Goal: Use online tool/utility: Utilize a website feature to perform a specific function

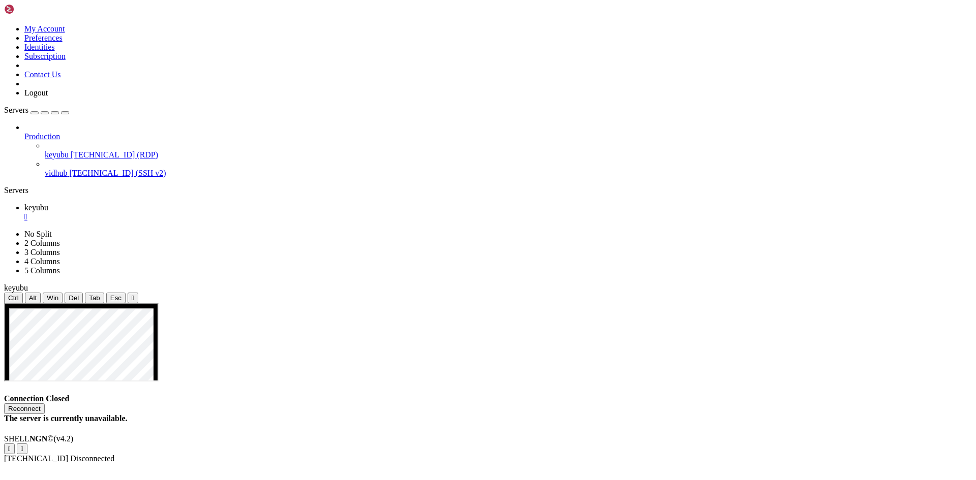
click at [70, 169] on span "[TECHNICAL_ID] (SSH v2)" at bounding box center [117, 173] width 97 height 9
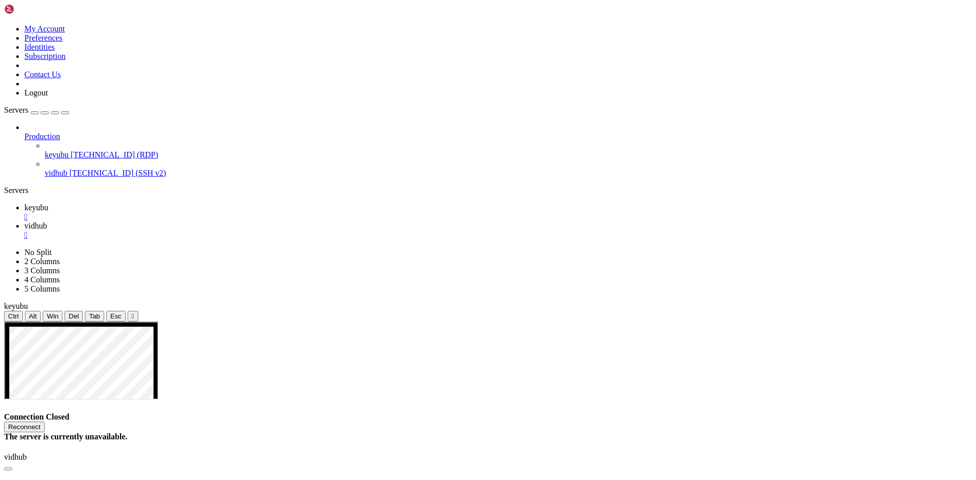
drag, startPoint x: 154, startPoint y: 608, endPoint x: 100, endPoint y: 642, distance: 64.9
drag, startPoint x: 131, startPoint y: 637, endPoint x: 10, endPoint y: 595, distance: 128.1
click at [35, 113] on div "button" at bounding box center [35, 113] width 0 height 0
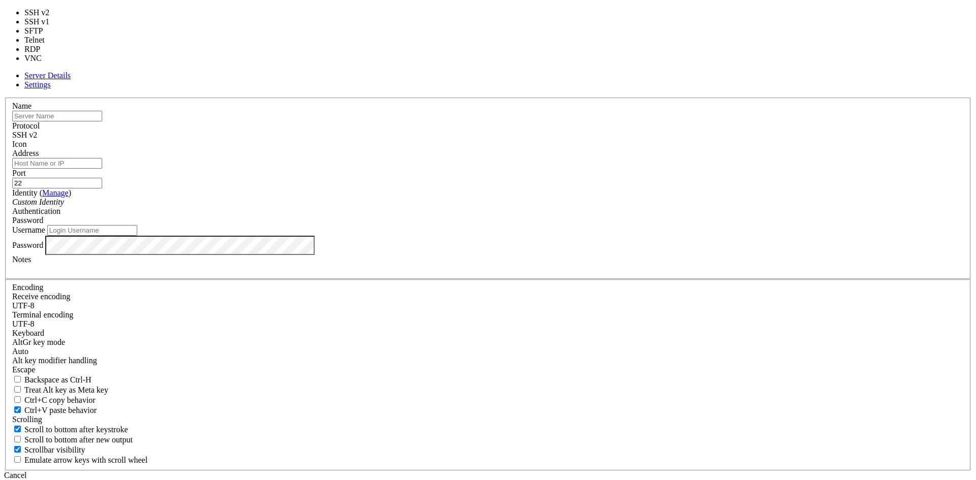
click at [568, 140] on div "SSH v2" at bounding box center [487, 135] width 951 height 9
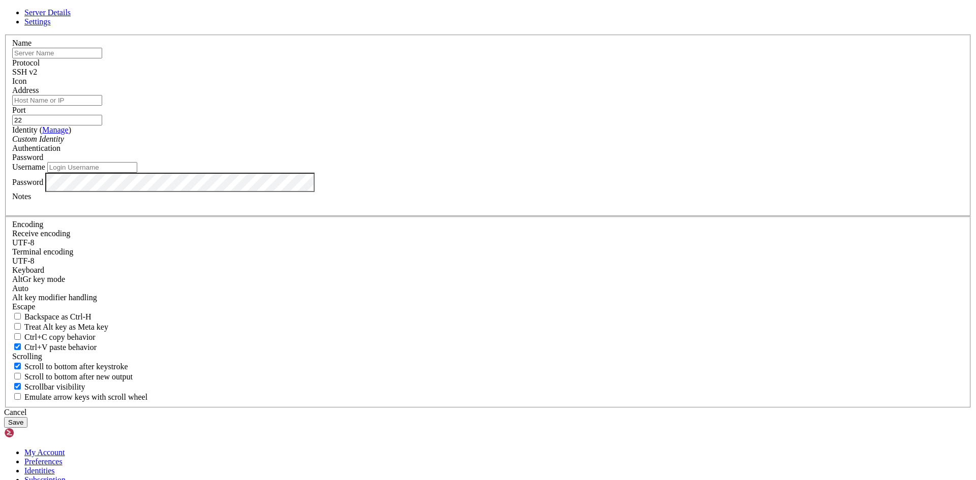
click at [568, 77] on div "SSH v2" at bounding box center [487, 72] width 951 height 9
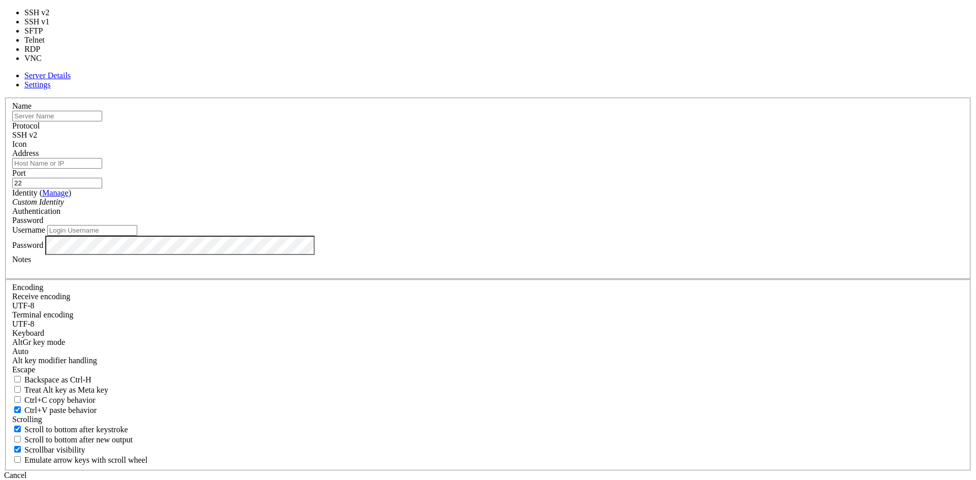
click at [568, 140] on div "SSH v2" at bounding box center [487, 135] width 951 height 9
click at [233, 161] on div "Server Details Settings Name Protocol SSH v2 Icon" at bounding box center [487, 281] width 967 height 420
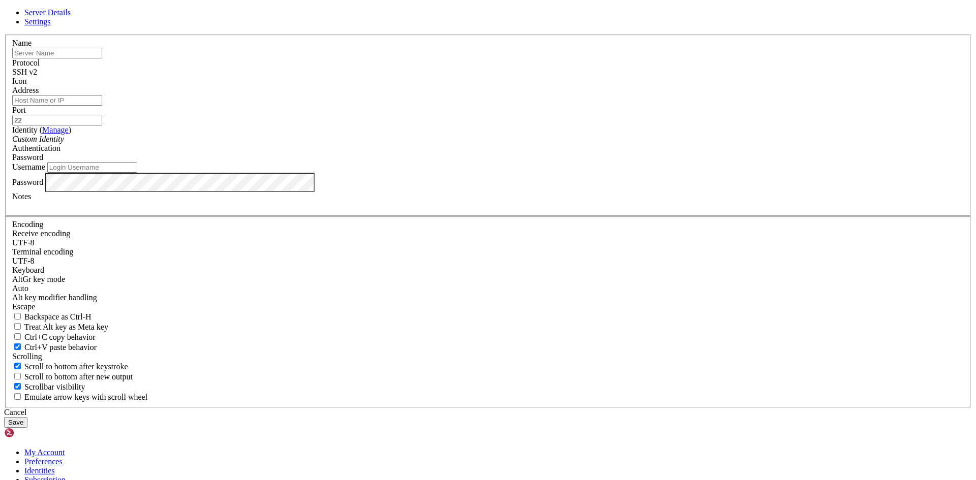
drag, startPoint x: 543, startPoint y: 377, endPoint x: 280, endPoint y: 248, distance: 292.2
click at [543, 408] on div "Cancel" at bounding box center [487, 412] width 967 height 9
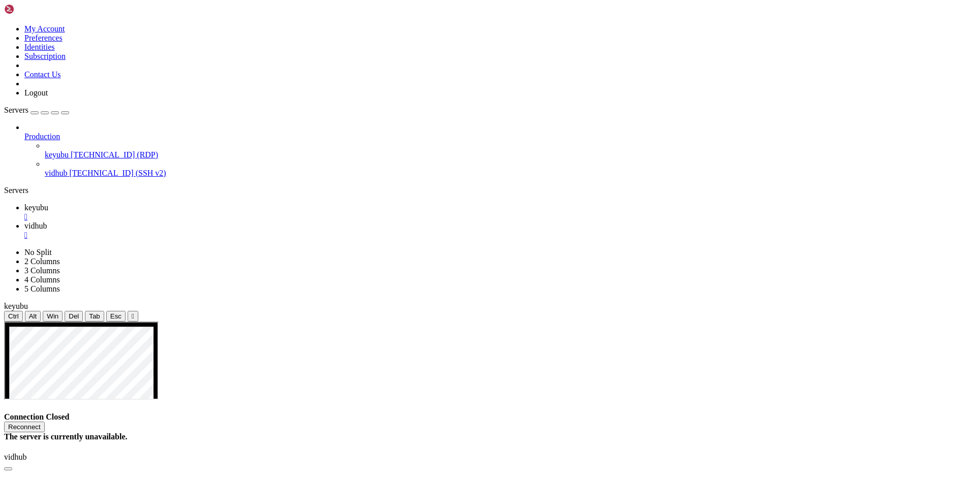
drag, startPoint x: 230, startPoint y: 725, endPoint x: 177, endPoint y: 677, distance: 71.2
drag, startPoint x: 183, startPoint y: 651, endPoint x: 8, endPoint y: 637, distance: 175.9
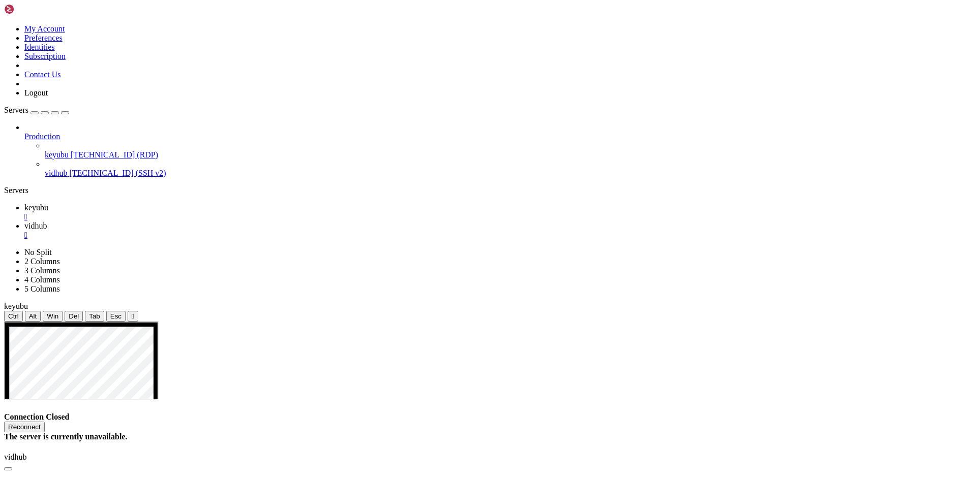
drag, startPoint x: 171, startPoint y: 949, endPoint x: 134, endPoint y: 963, distance: 39.9
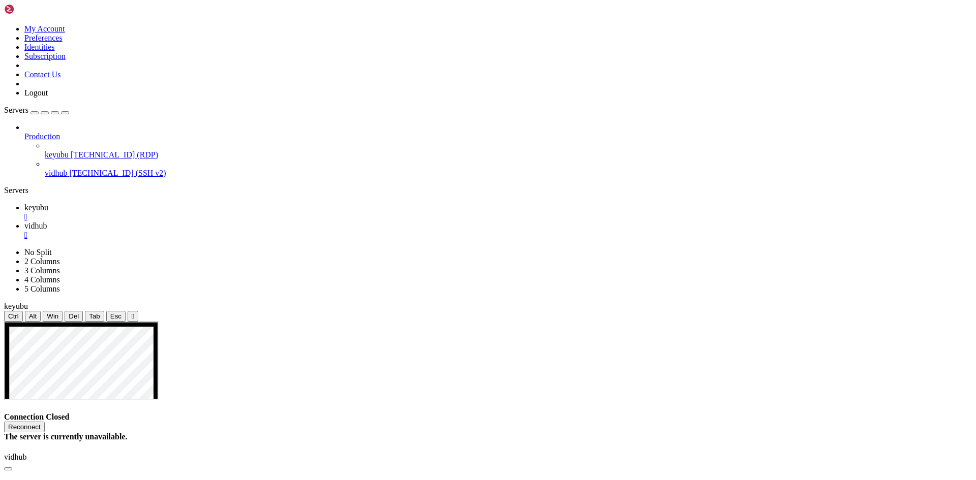
drag, startPoint x: 103, startPoint y: 958, endPoint x: 8, endPoint y: 941, distance: 96.6
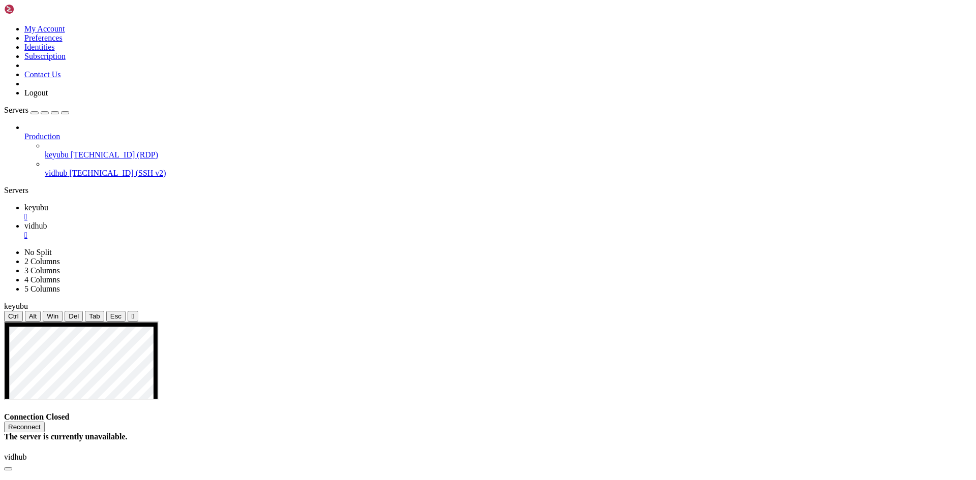
drag, startPoint x: 139, startPoint y: 965, endPoint x: 84, endPoint y: 951, distance: 57.2
drag, startPoint x: 100, startPoint y: 964, endPoint x: 61, endPoint y: 921, distance: 58.7
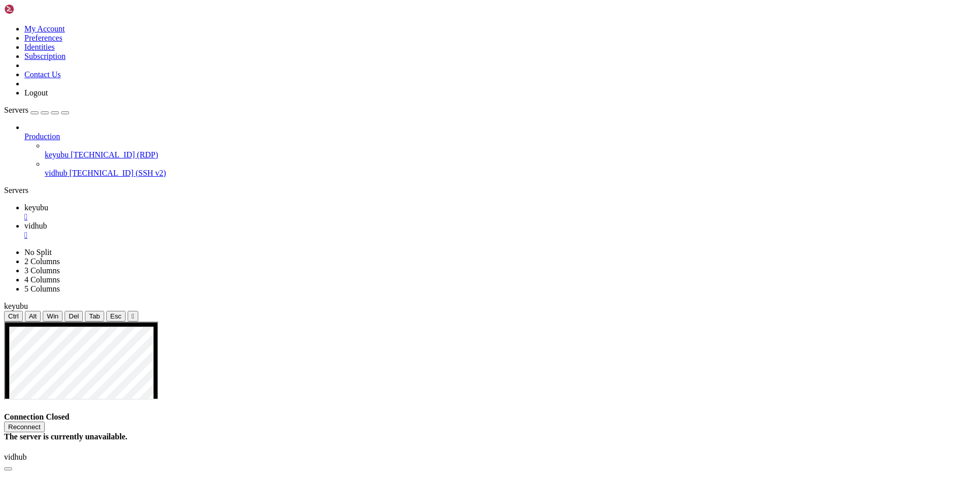
drag, startPoint x: 84, startPoint y: 957, endPoint x: 9, endPoint y: 871, distance: 113.8
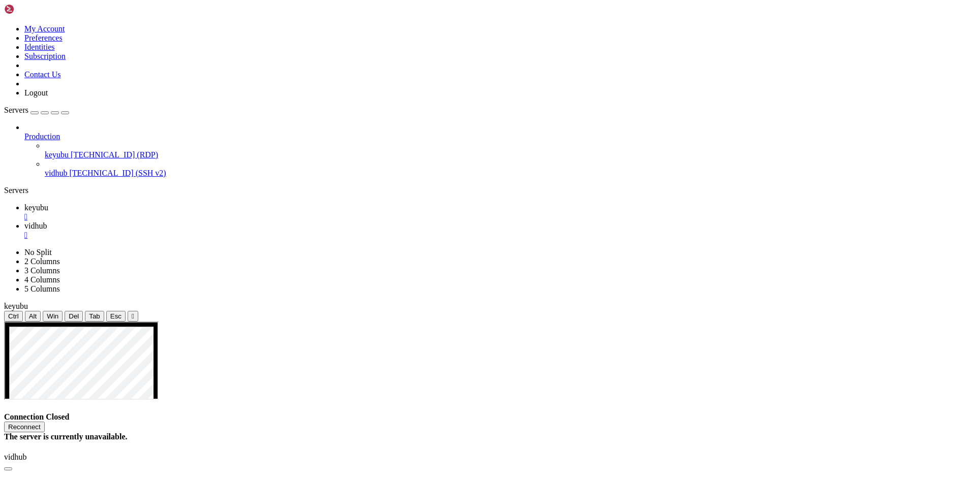
scroll to position [164, 0]
drag, startPoint x: 118, startPoint y: 954, endPoint x: 109, endPoint y: 959, distance: 10.5
click at [75, 169] on span "[TECHNICAL_ID] (SSH v2)" at bounding box center [117, 173] width 97 height 9
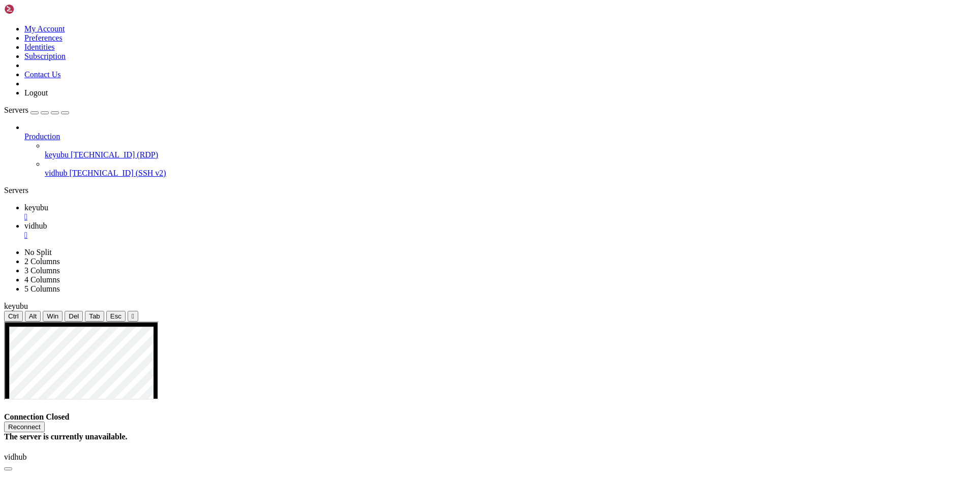
click at [75, 169] on span "[TECHNICAL_ID] (SSH v2)" at bounding box center [117, 173] width 97 height 9
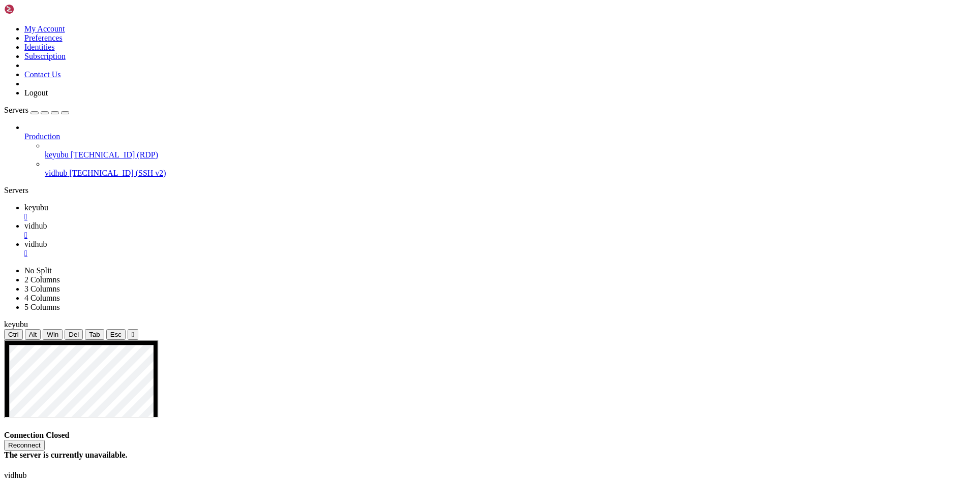
scroll to position [0, 0]
click at [233, 222] on link "vidhub " at bounding box center [497, 231] width 947 height 18
click at [235, 231] on div "" at bounding box center [497, 235] width 947 height 9
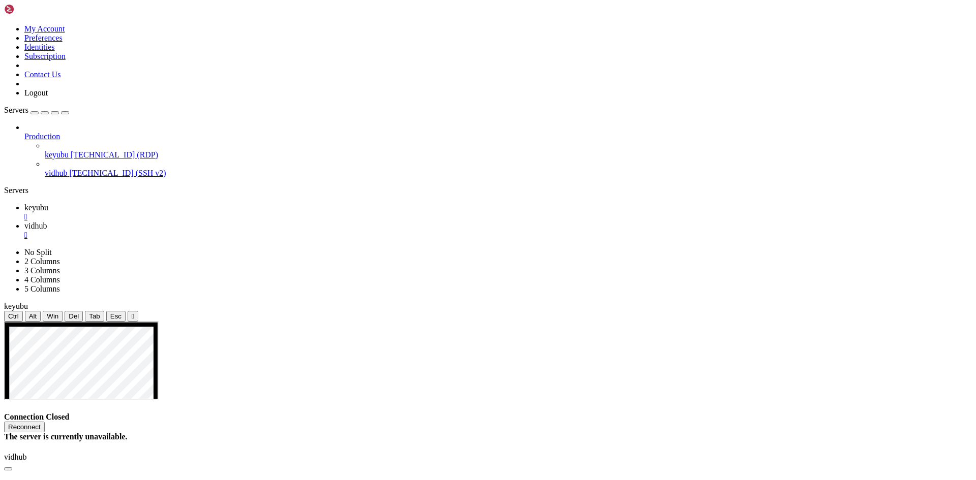
click at [177, 212] on div "" at bounding box center [497, 216] width 947 height 9
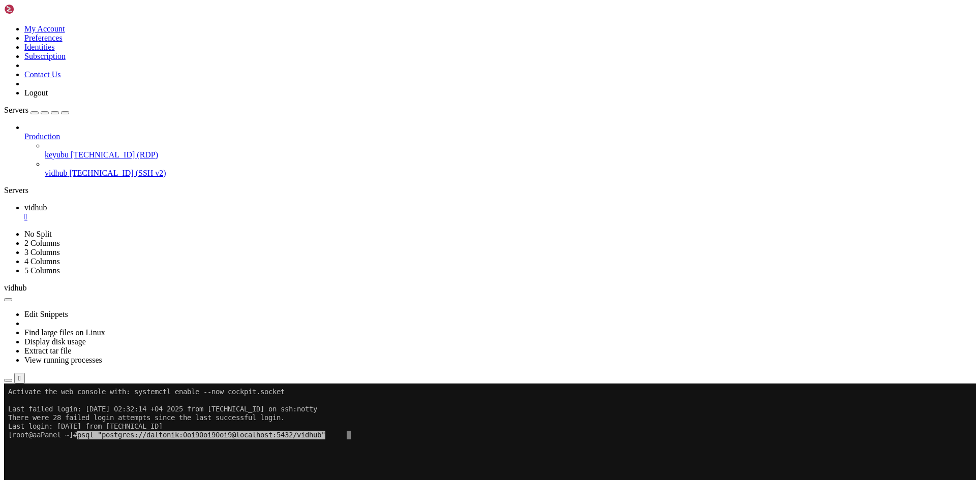
drag, startPoint x: 136, startPoint y: 65, endPoint x: 74, endPoint y: 121, distance: 83.8
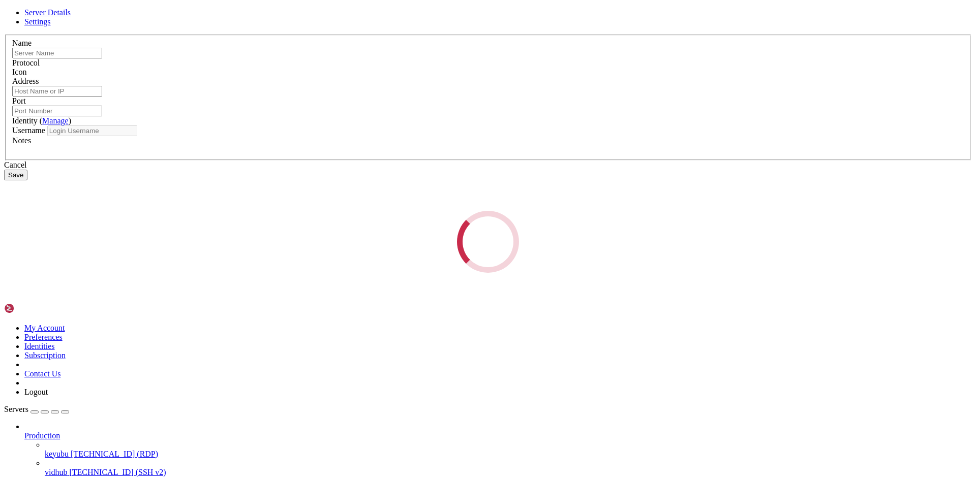
type input "vidhub"
type input "[TECHNICAL_ID]"
type input "22"
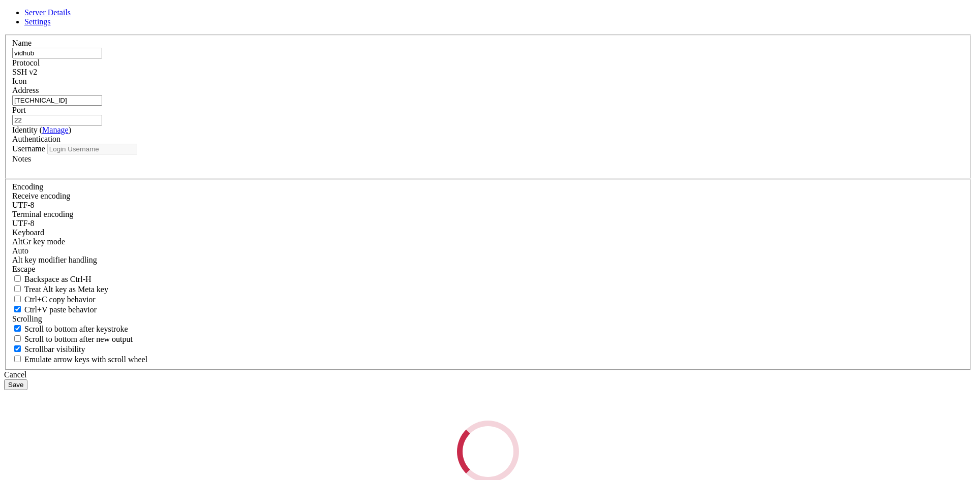
type input "root"
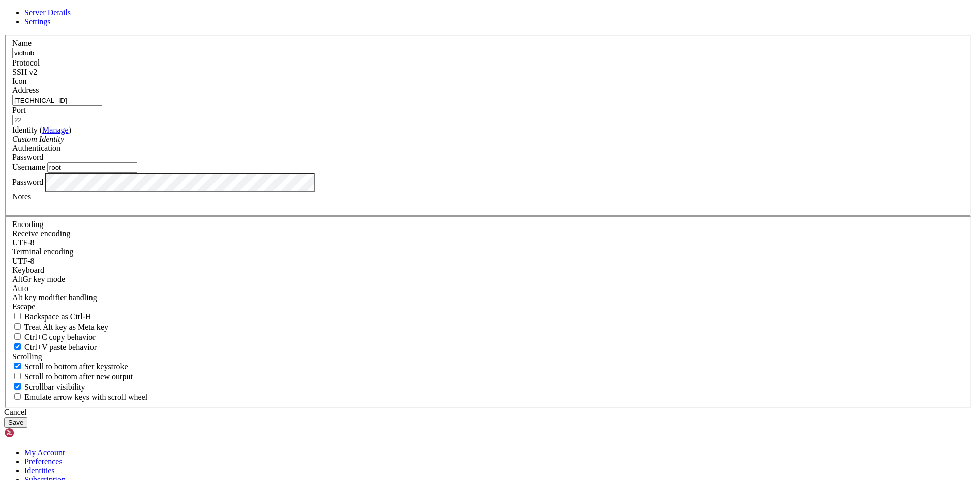
click at [533, 408] on div "Cancel" at bounding box center [487, 412] width 967 height 9
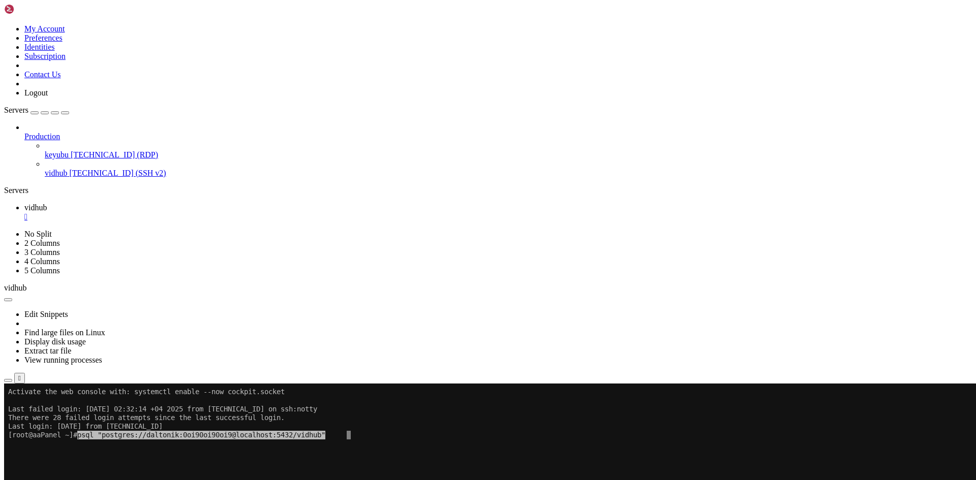
click at [202, 480] on x-row at bounding box center [427, 487] width 839 height 9
click at [351, 461] on x-row at bounding box center [427, 461] width 839 height 9
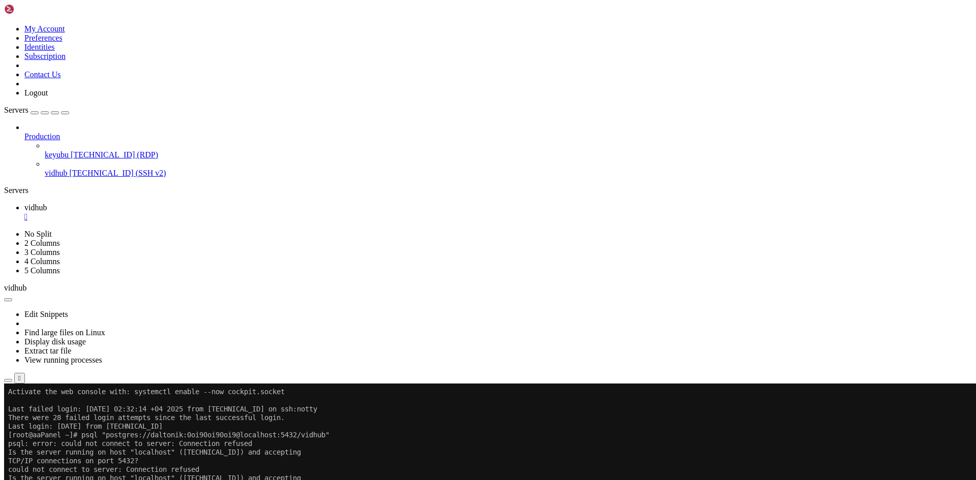
drag, startPoint x: 128, startPoint y: 498, endPoint x: -7, endPoint y: 409, distance: 161.4
drag, startPoint x: 132, startPoint y: 528, endPoint x: 110, endPoint y: 535, distance: 22.7
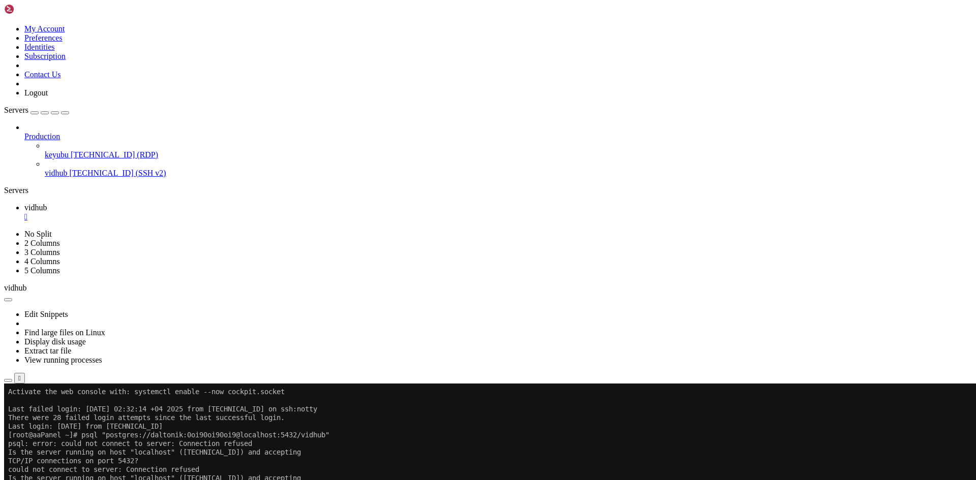
click at [173, 212] on div "" at bounding box center [497, 216] width 947 height 9
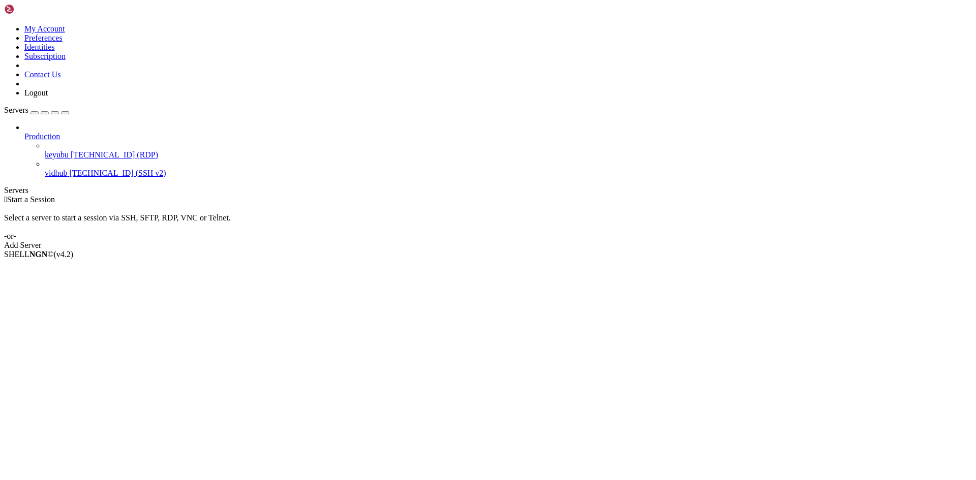
click at [67, 169] on span "vidhub" at bounding box center [56, 173] width 22 height 9
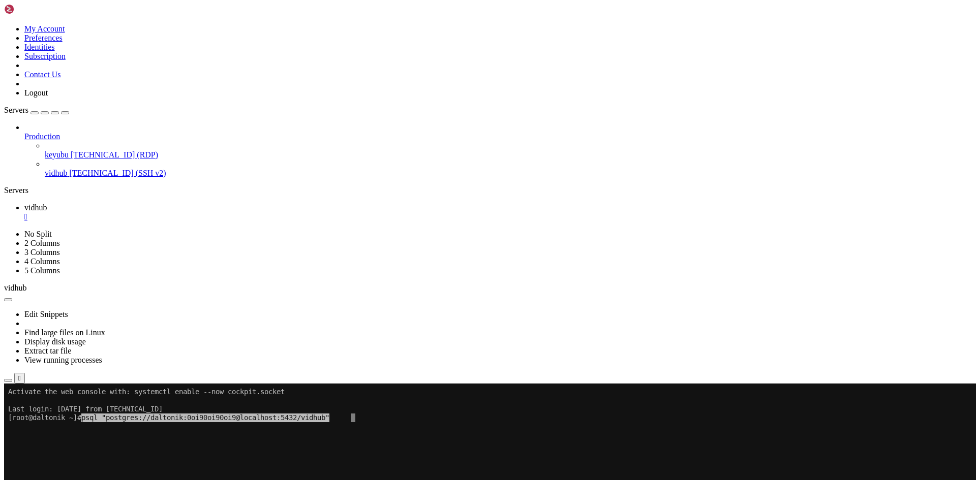
drag, startPoint x: 184, startPoint y: 468, endPoint x: 133, endPoint y: 476, distance: 51.4
click at [133, 476] on x-row at bounding box center [427, 478] width 839 height 9
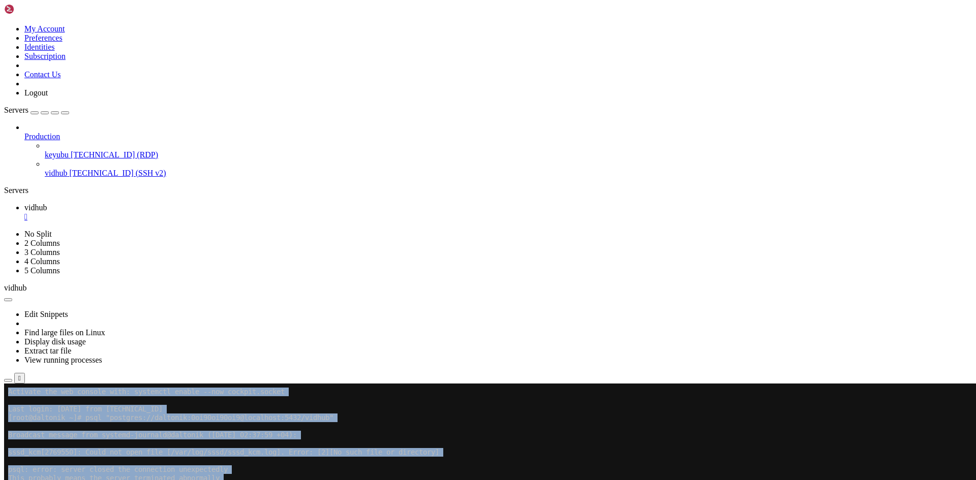
drag, startPoint x: 120, startPoint y: 501, endPoint x: 121, endPoint y: 459, distance: 41.2
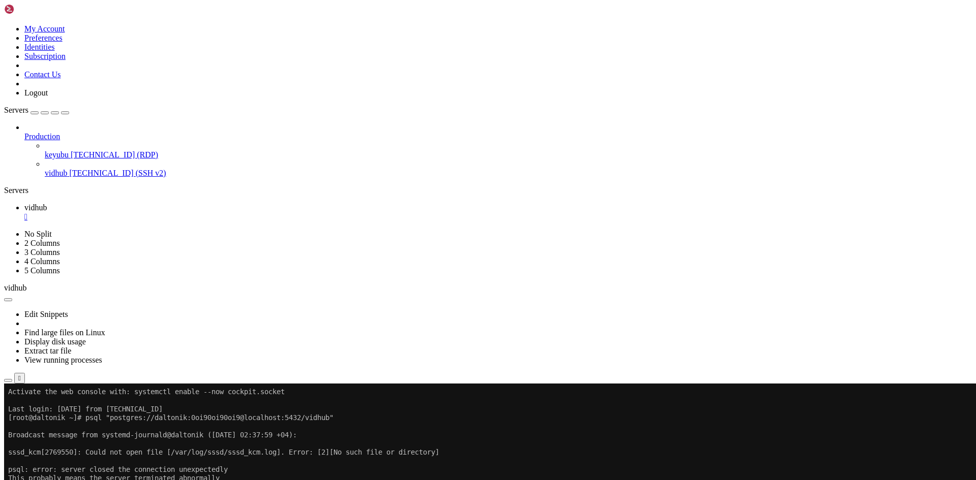
drag, startPoint x: 130, startPoint y: 499, endPoint x: 8, endPoint y: 436, distance: 137.0
drag, startPoint x: 140, startPoint y: 506, endPoint x: 119, endPoint y: 504, distance: 20.5
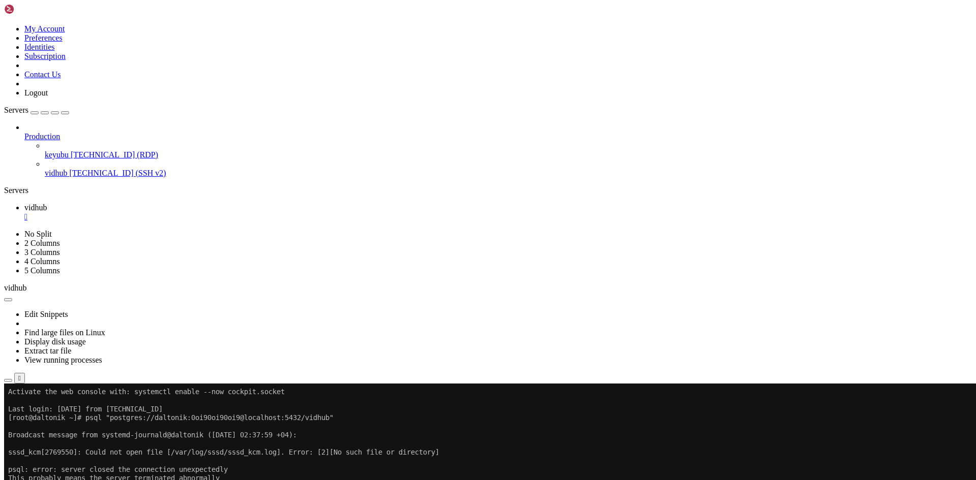
drag, startPoint x: 150, startPoint y: 529, endPoint x: 138, endPoint y: 534, distance: 13.2
drag, startPoint x: 110, startPoint y: 560, endPoint x: 8, endPoint y: 523, distance: 108.7
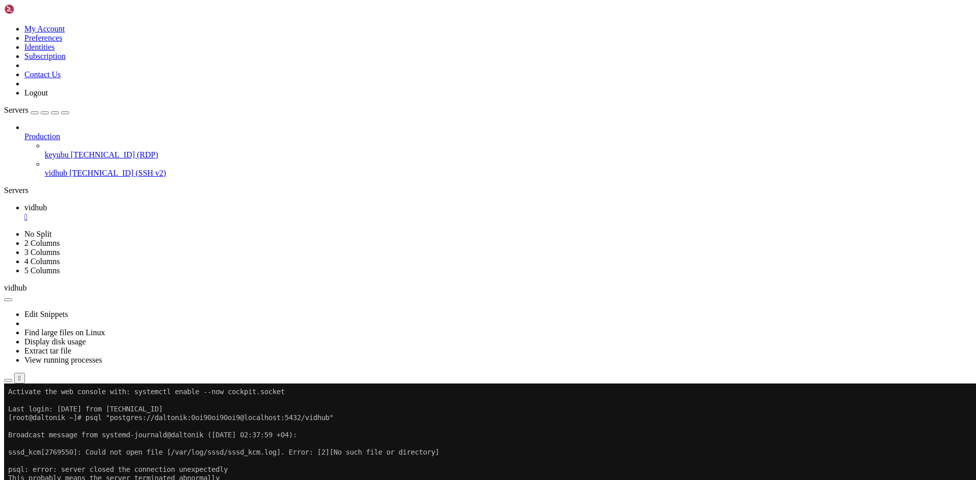
drag, startPoint x: 106, startPoint y: 569, endPoint x: 9, endPoint y: 523, distance: 106.6
